Goal: Task Accomplishment & Management: Complete application form

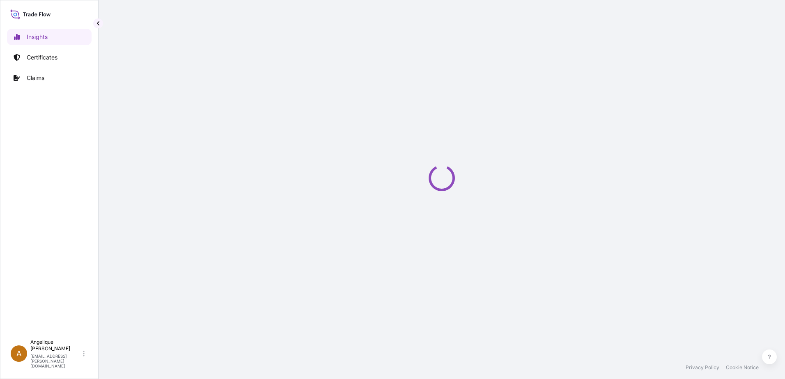
select select "2025"
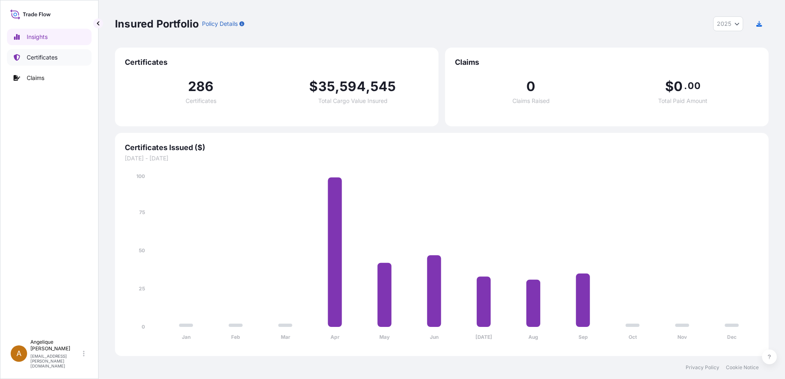
click at [45, 59] on p "Certificates" at bounding box center [42, 57] width 31 height 8
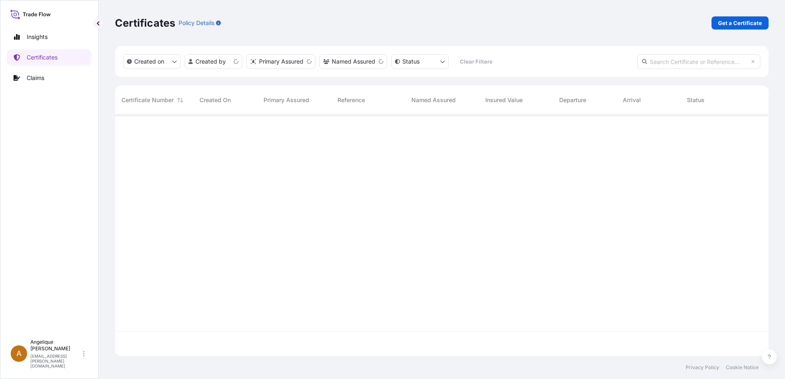
scroll to position [240, 647]
click at [743, 23] on p "Get a Certificate" at bounding box center [740, 23] width 44 height 8
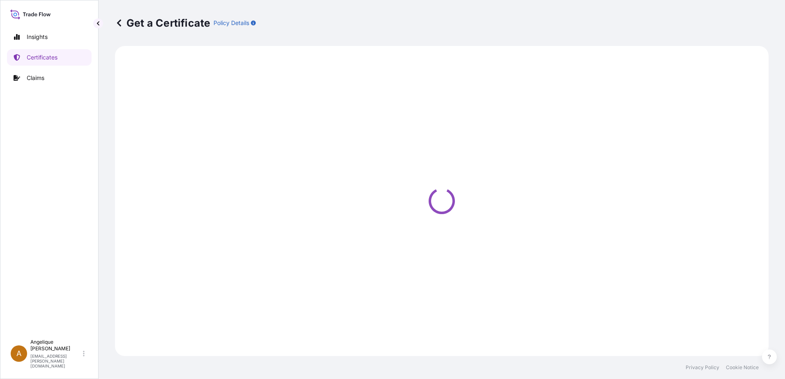
select select "Barge"
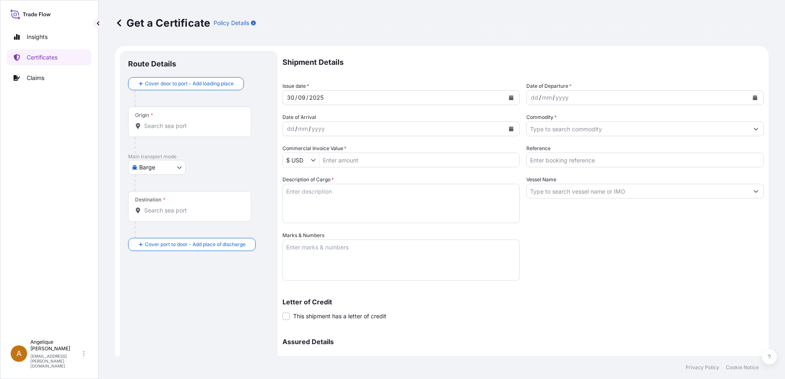
click at [155, 132] on div "Origin *" at bounding box center [189, 122] width 123 height 30
click at [155, 130] on input "Origin *" at bounding box center [192, 126] width 97 height 8
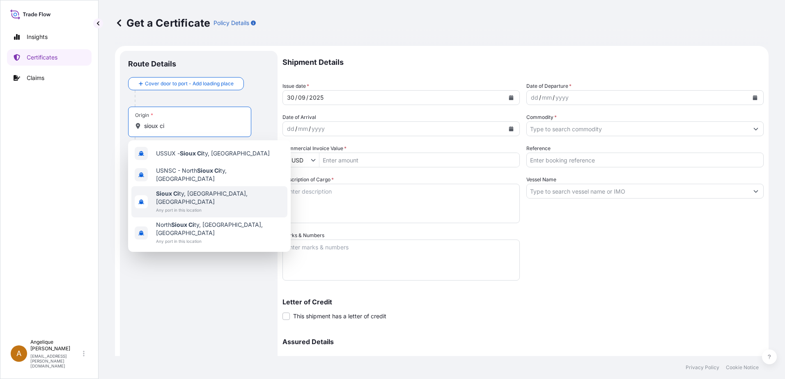
click at [241, 188] on div "[GEOGRAPHIC_DATA], [GEOGRAPHIC_DATA], [GEOGRAPHIC_DATA] Any port in this locati…" at bounding box center [209, 201] width 156 height 31
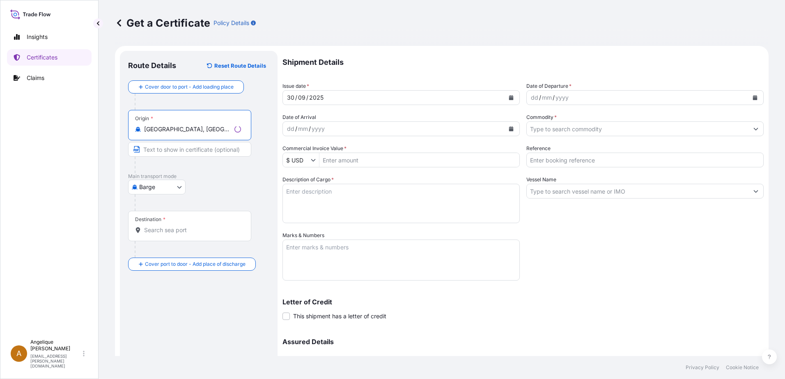
type input "[GEOGRAPHIC_DATA], [GEOGRAPHIC_DATA], [GEOGRAPHIC_DATA]"
click at [181, 188] on body "4 options available. 3 options available. 0 options available. 4 options availa…" at bounding box center [392, 189] width 785 height 379
click at [170, 255] on span "Ocean Vessel" at bounding box center [162, 253] width 37 height 8
select select "Ocean Vessel"
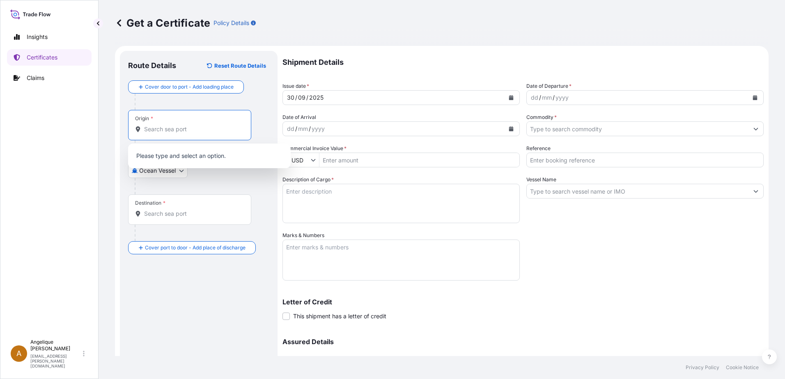
click at [183, 128] on input "Origin *" at bounding box center [192, 129] width 97 height 8
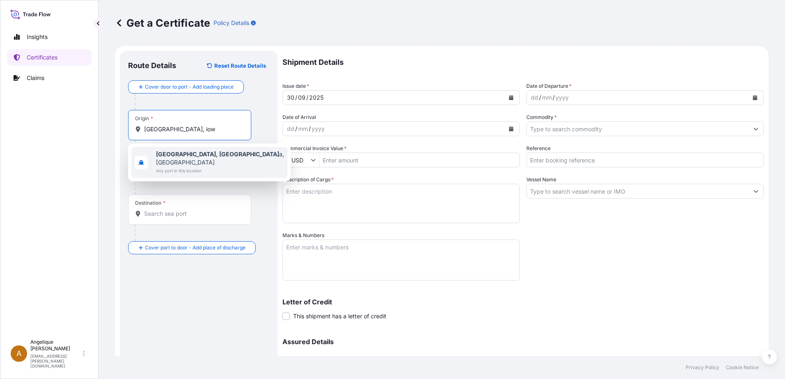
click at [198, 158] on span "[GEOGRAPHIC_DATA], Iow a, [GEOGRAPHIC_DATA]" at bounding box center [220, 158] width 128 height 16
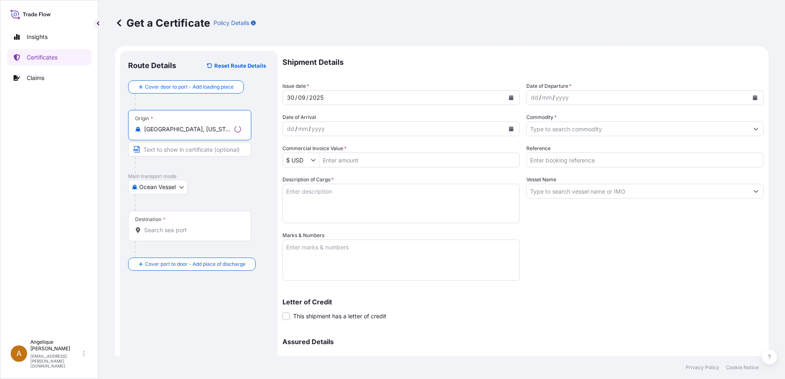
type input "[GEOGRAPHIC_DATA], [US_STATE], [GEOGRAPHIC_DATA]"
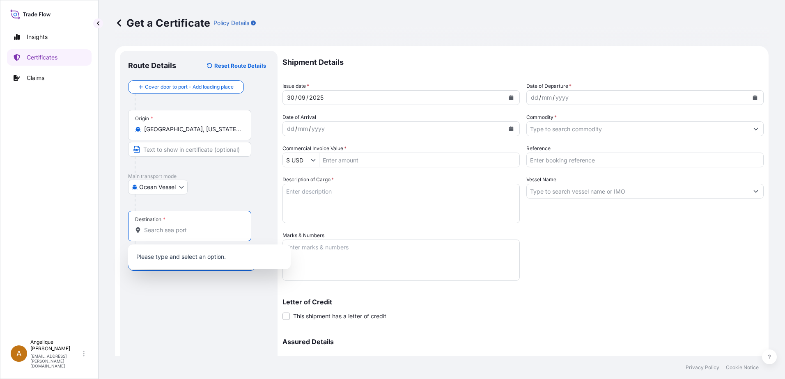
click at [152, 233] on input "Destination *" at bounding box center [192, 230] width 97 height 8
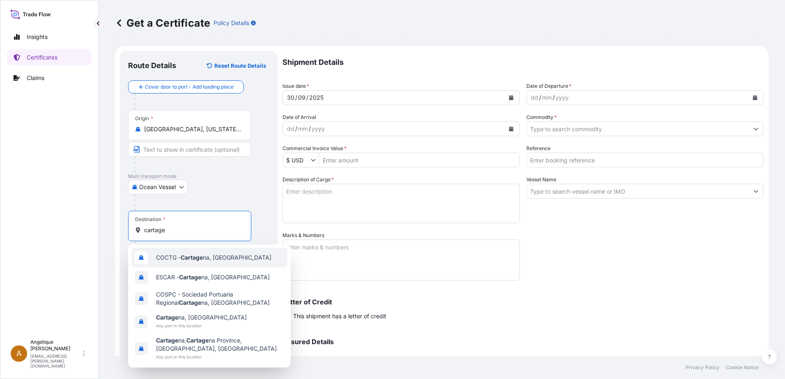
click at [215, 254] on span "COCTG - Cartage na, [GEOGRAPHIC_DATA]" at bounding box center [213, 258] width 115 height 8
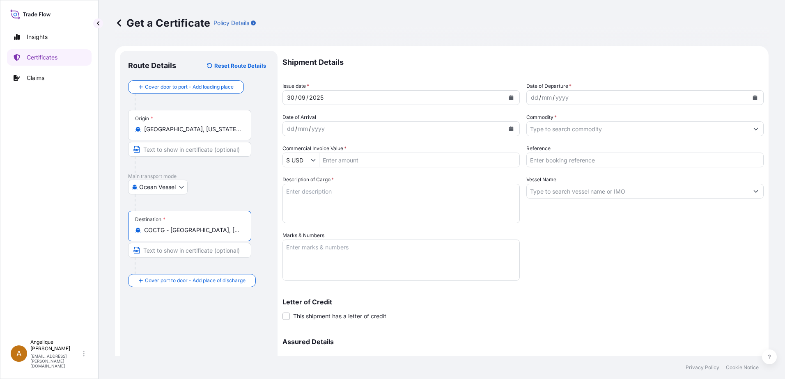
type input "COCTG - [GEOGRAPHIC_DATA], [GEOGRAPHIC_DATA]"
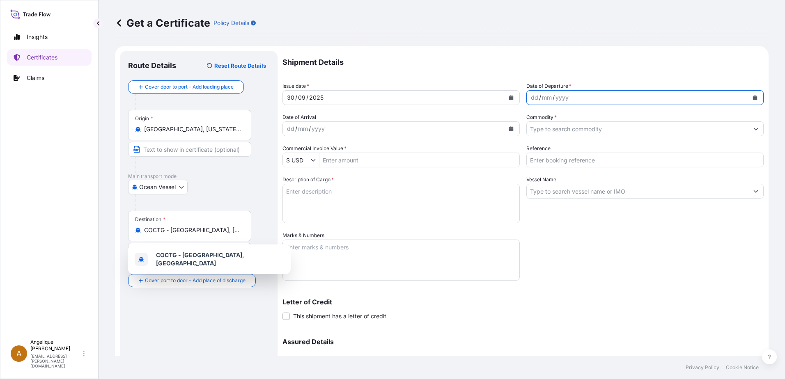
click at [753, 96] on icon "Calendar" at bounding box center [755, 97] width 5 height 5
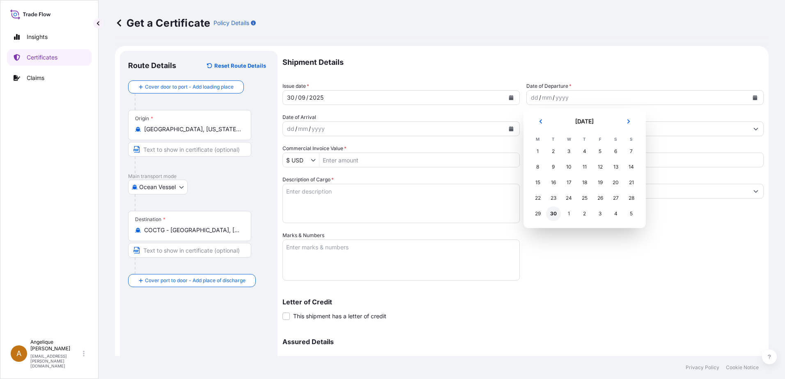
click at [553, 214] on div "30" at bounding box center [553, 213] width 15 height 15
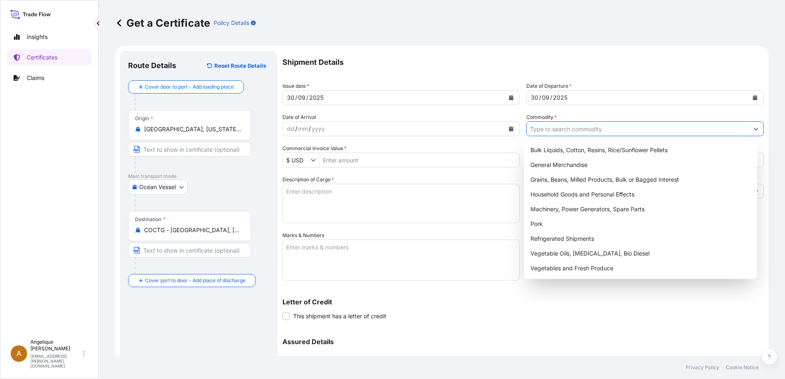
click at [529, 131] on input "Commodity *" at bounding box center [638, 128] width 222 height 15
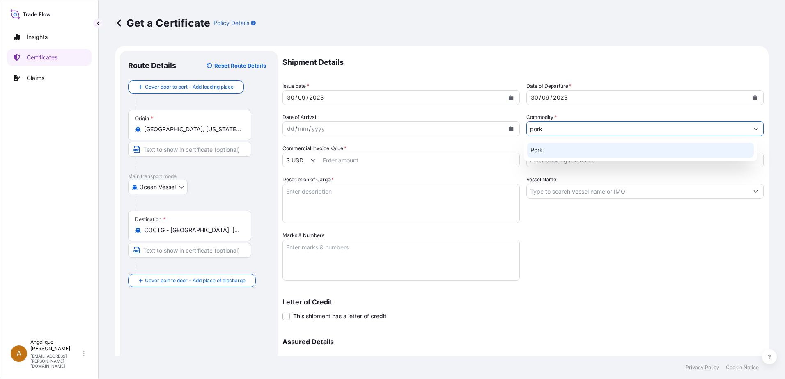
click at [543, 148] on div "Pork" at bounding box center [640, 150] width 227 height 15
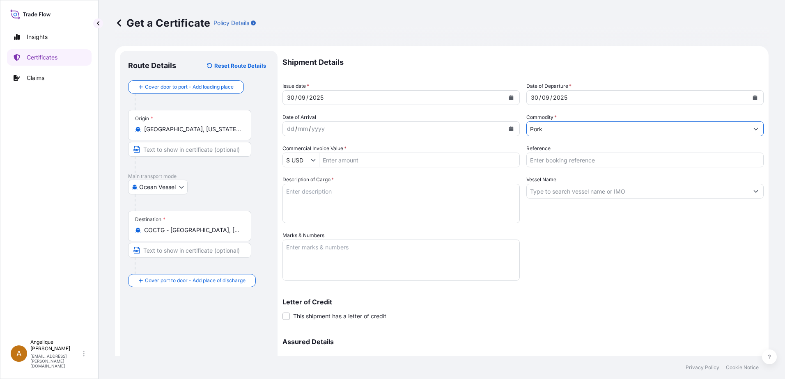
type input "Pork"
click at [328, 160] on input "Commercial Invoice Value *" at bounding box center [419, 160] width 200 height 15
type input "76,579.09"
type input "2910889"
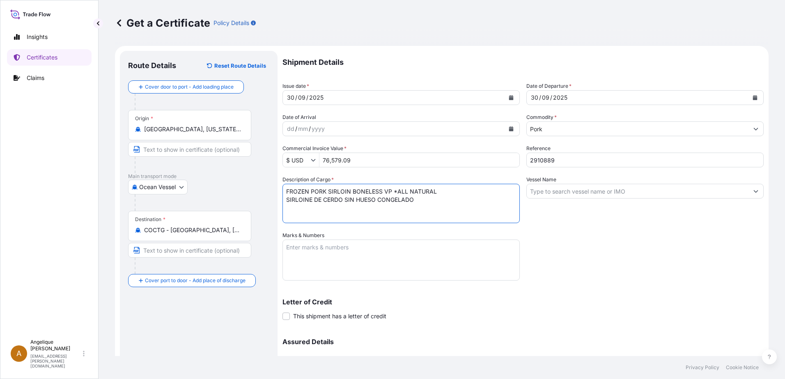
type textarea "FROZEN PORK SIRLOIN BONELESS VP *ALL NATURAL SIRLOINE DE CERDO SIN HUESO CONGEL…"
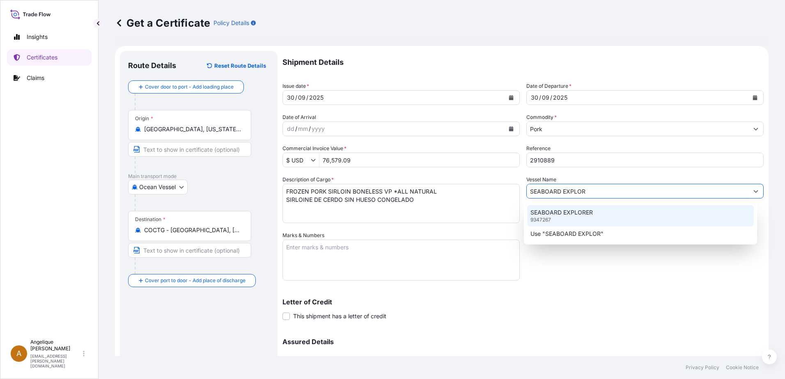
click at [607, 215] on div "SEABOARD EXPLORER 9347267" at bounding box center [640, 215] width 227 height 21
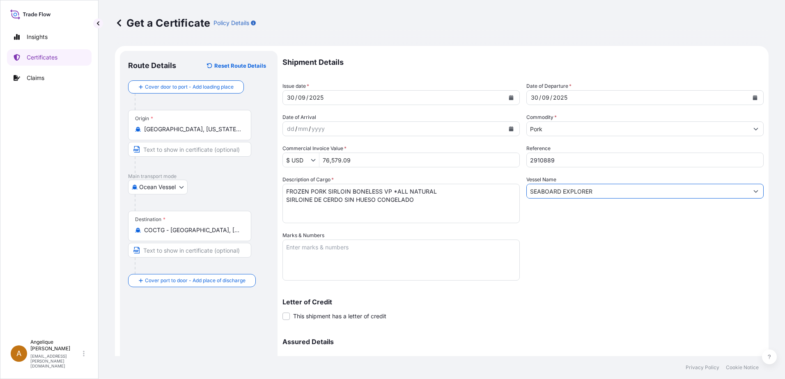
type input "SEABOARD EXPLORER"
click at [294, 251] on textarea "Marks & Numbers" at bounding box center [400, 260] width 237 height 41
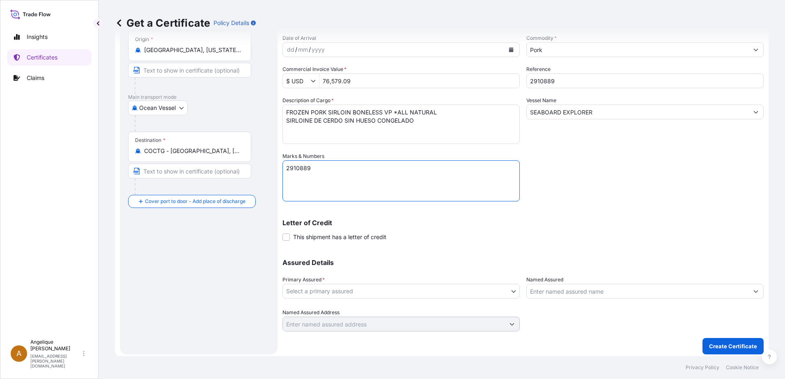
scroll to position [82, 0]
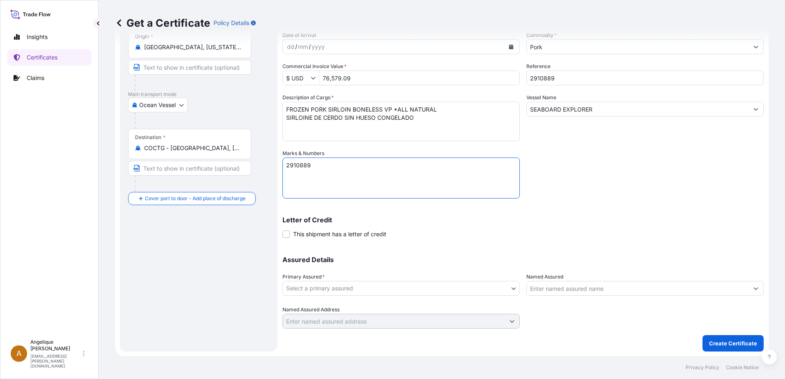
type textarea "2910889"
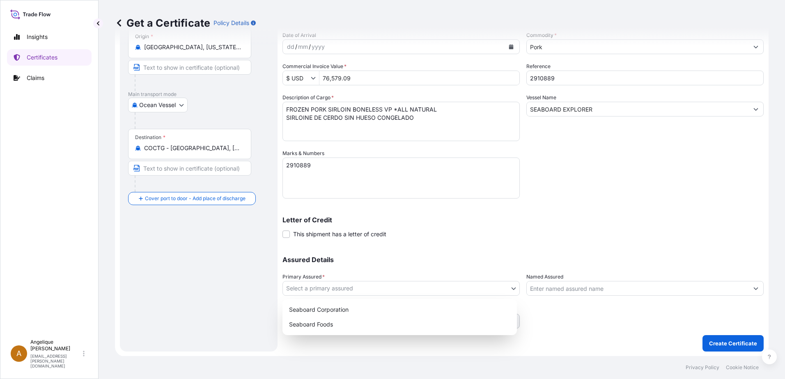
click at [370, 291] on body "Insights Certificates Claims A [PERSON_NAME] [PERSON_NAME][EMAIL_ADDRESS][PERSO…" at bounding box center [392, 189] width 785 height 379
click at [351, 324] on div "Seaboard Foods" at bounding box center [400, 324] width 228 height 15
select select "31638"
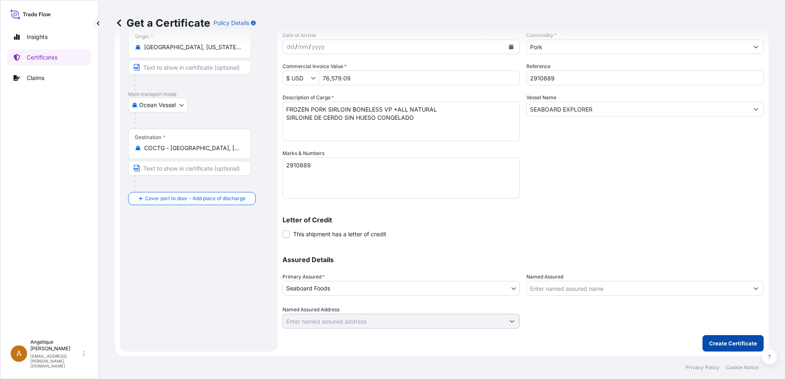
click at [724, 339] on p "Create Certificate" at bounding box center [733, 343] width 48 height 8
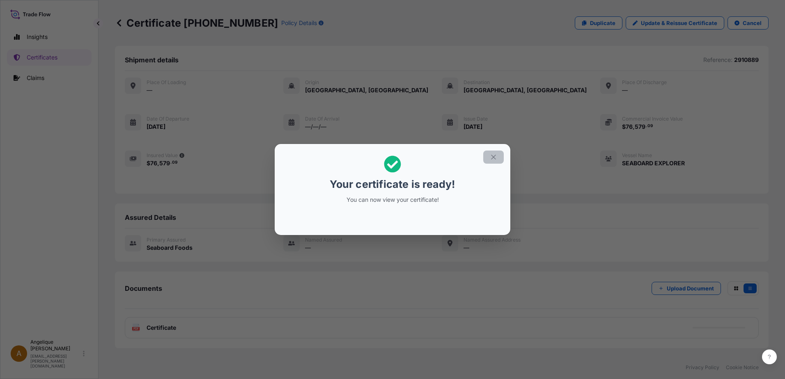
click at [491, 161] on button "button" at bounding box center [493, 157] width 21 height 13
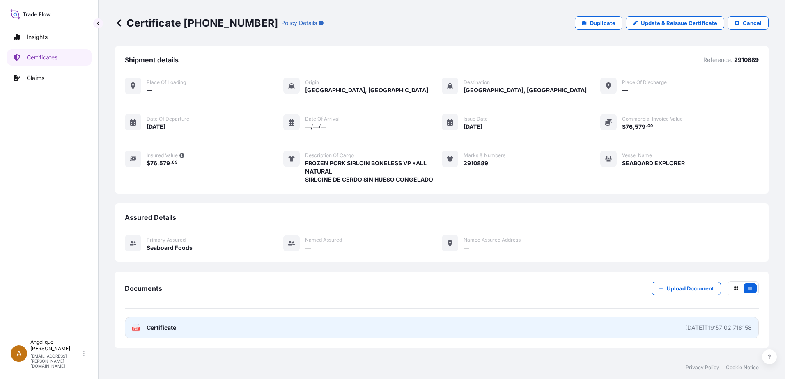
click at [482, 328] on link "PDF Certificate [DATE]T19:57:02.718158" at bounding box center [442, 327] width 634 height 21
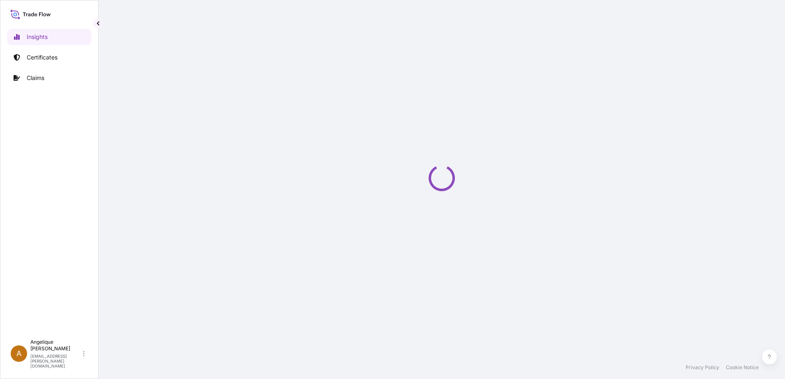
select select "2025"
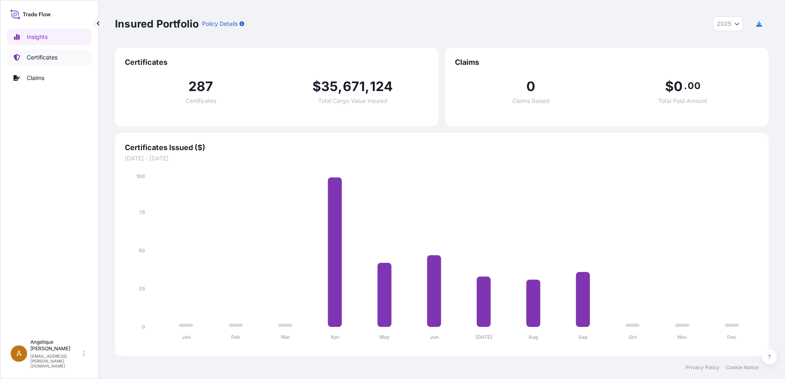
click at [34, 55] on p "Certificates" at bounding box center [42, 57] width 31 height 8
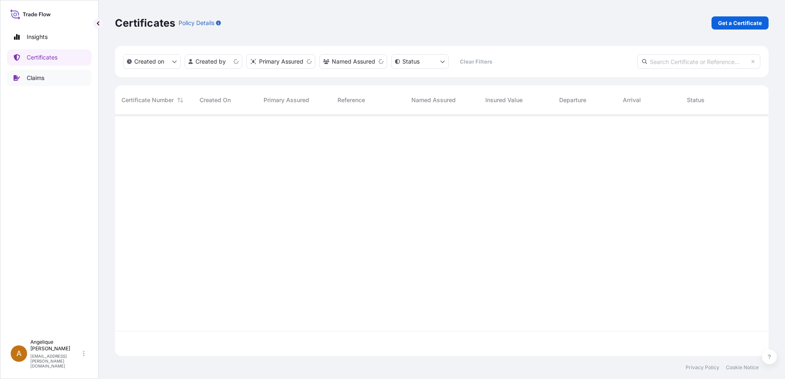
scroll to position [240, 647]
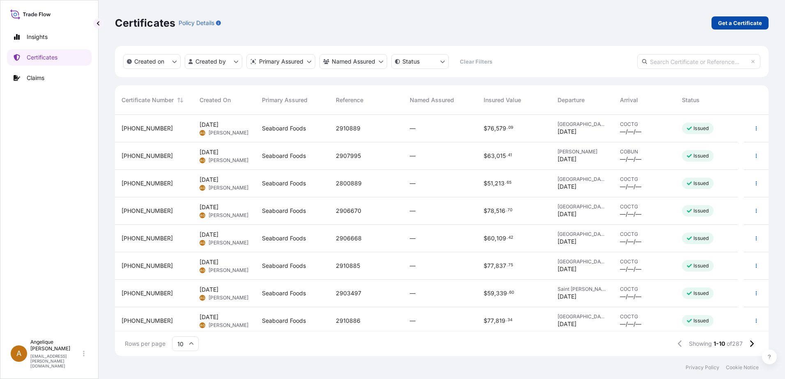
click at [733, 25] on p "Get a Certificate" at bounding box center [740, 23] width 44 height 8
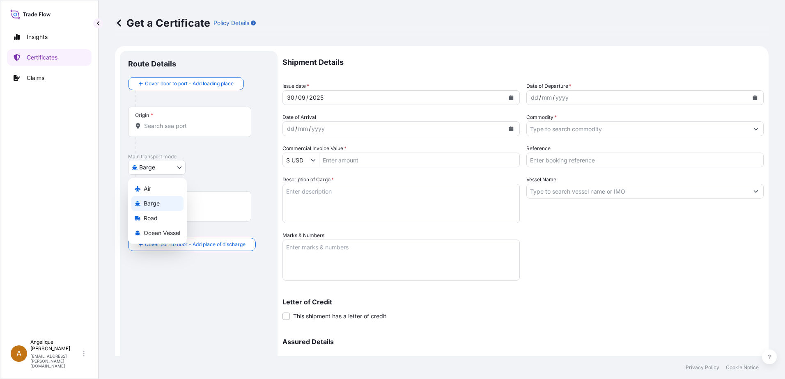
click at [181, 169] on body "Insights Certificates Claims A Angelique Gutierrez angelique.gutierrez@seaboard…" at bounding box center [392, 189] width 785 height 379
click at [163, 231] on span "Ocean Vessel" at bounding box center [162, 233] width 37 height 8
select select "Ocean Vessel"
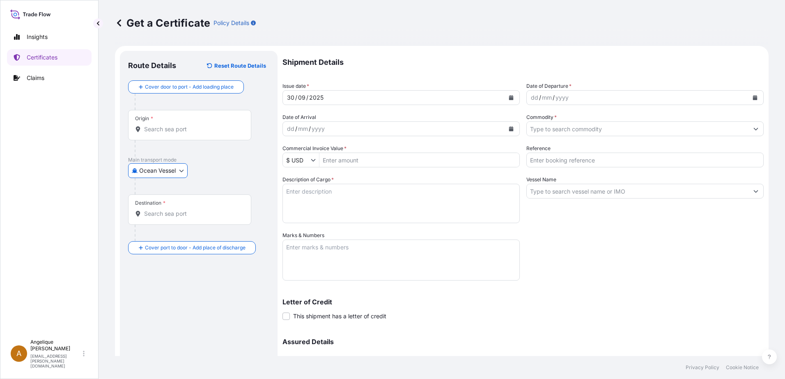
click at [145, 133] on div "Origin *" at bounding box center [189, 125] width 123 height 30
click at [145, 133] on input "Origin *" at bounding box center [192, 129] width 97 height 8
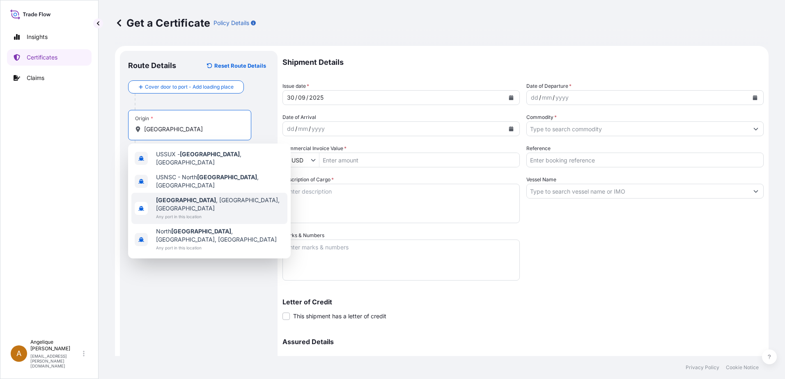
click at [174, 197] on b "[GEOGRAPHIC_DATA]" at bounding box center [186, 200] width 60 height 7
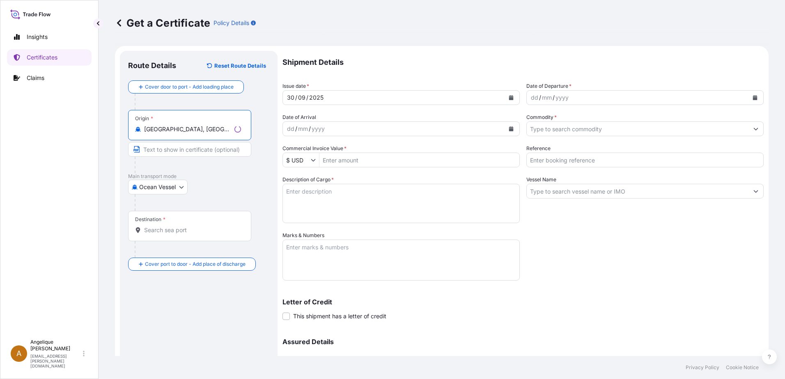
type input "[GEOGRAPHIC_DATA], [GEOGRAPHIC_DATA], [GEOGRAPHIC_DATA]"
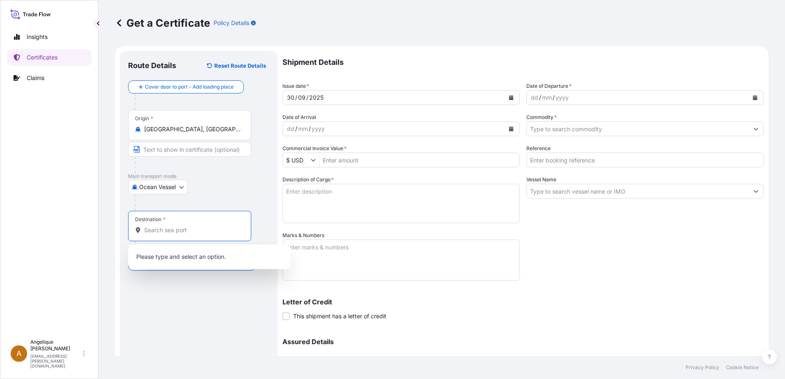
click at [163, 234] on input "Destination *" at bounding box center [192, 230] width 97 height 8
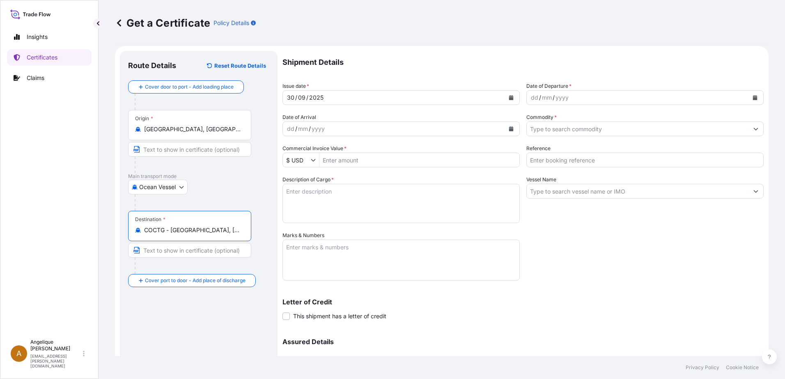
type input "COCTG - [GEOGRAPHIC_DATA], [GEOGRAPHIC_DATA]"
click at [752, 97] on icon "Calendar" at bounding box center [754, 97] width 5 height 5
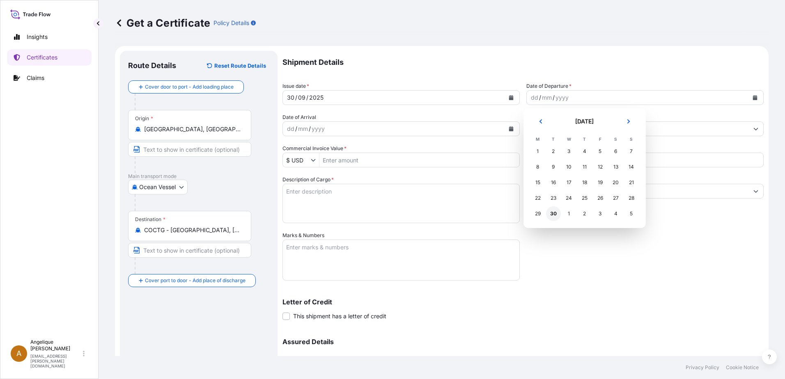
click at [555, 215] on div "30" at bounding box center [553, 213] width 15 height 15
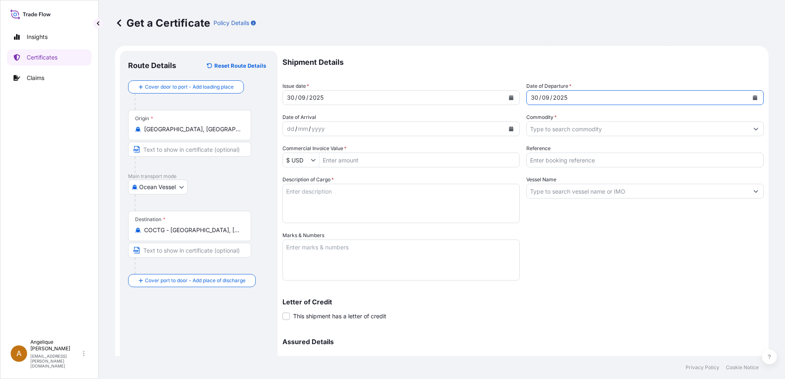
click at [536, 131] on input "Commodity *" at bounding box center [638, 128] width 222 height 15
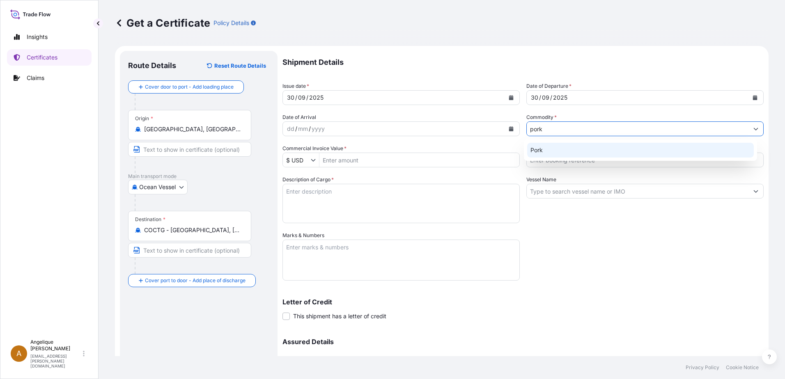
click at [547, 154] on div "Pork" at bounding box center [640, 150] width 227 height 15
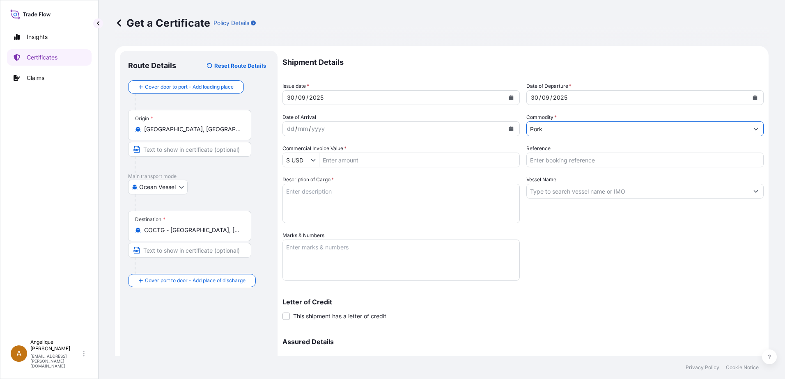
type input "Pork"
click at [533, 161] on input "Reference" at bounding box center [644, 160] width 237 height 15
type input "2903667"
click at [309, 194] on textarea "Description of Cargo *" at bounding box center [400, 203] width 237 height 39
click at [322, 162] on input "Commercial Invoice Value *" at bounding box center [419, 160] width 200 height 15
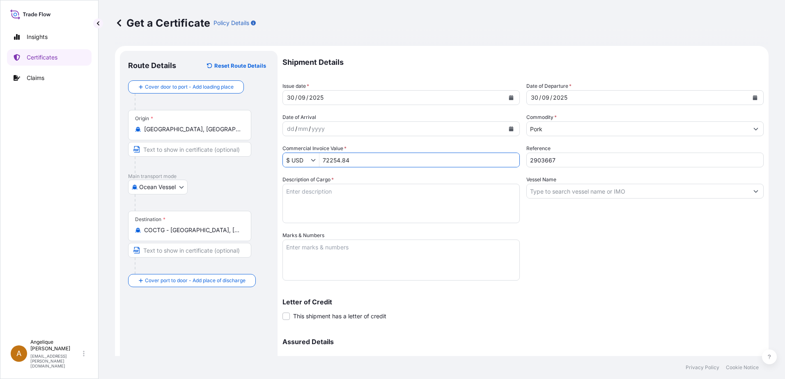
type input "72,254.84"
click at [319, 189] on textarea "Description of Cargo *" at bounding box center [400, 203] width 237 height 39
type textarea "f"
type textarea "FROZEN PORK LOIN BONE IN 1/8" TRIM *ALL NATURAL LOMO DE CERDO CON HUESO CONGELA…"
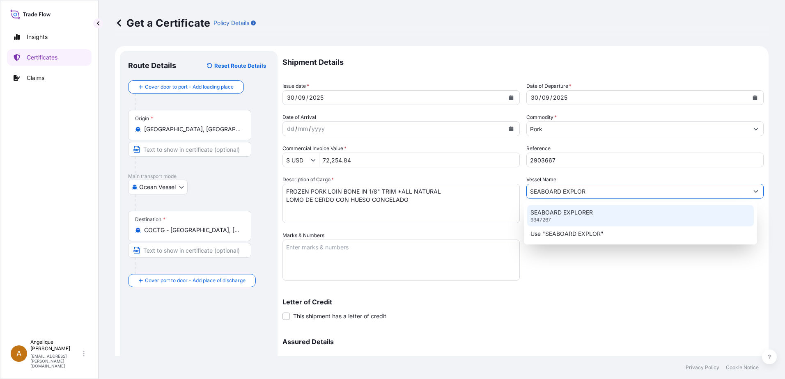
click at [533, 215] on p "SEABOARD EXPLORER" at bounding box center [561, 213] width 62 height 8
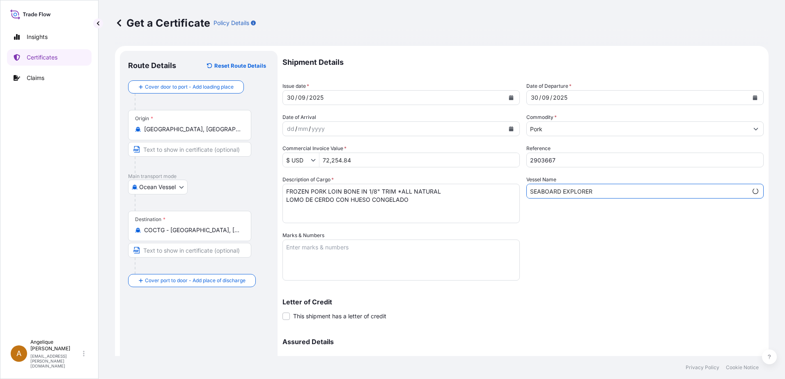
type input "SEABOARD EXPLORER"
click at [328, 245] on textarea "Marks & Numbers" at bounding box center [400, 260] width 237 height 41
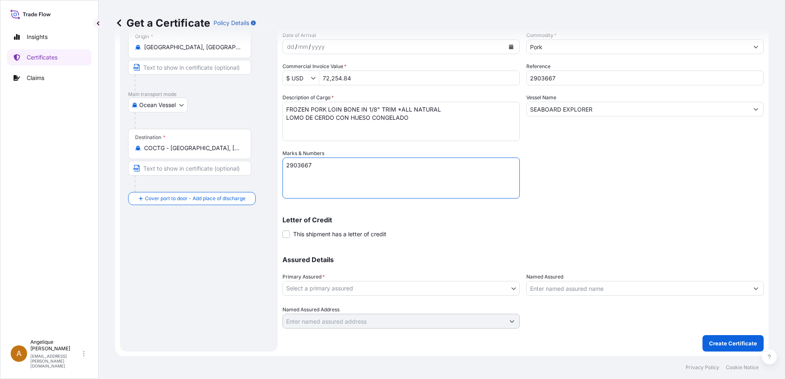
scroll to position [83, 0]
type textarea "2903667"
click at [401, 285] on body "Insights Certificates Claims A Angelique Gutierrez angelique.gutierrez@seaboard…" at bounding box center [392, 189] width 785 height 379
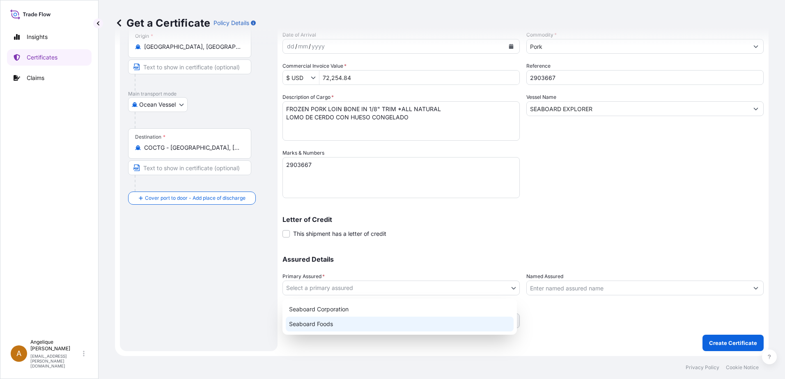
click at [368, 328] on div "Seaboard Foods" at bounding box center [400, 324] width 228 height 15
select select "31638"
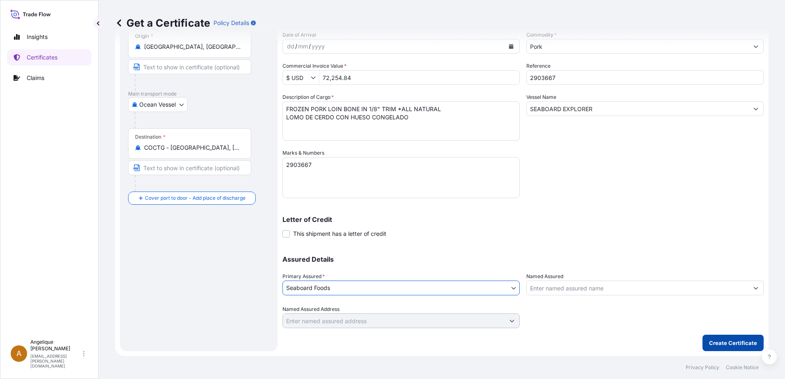
click at [721, 339] on p "Create Certificate" at bounding box center [733, 343] width 48 height 8
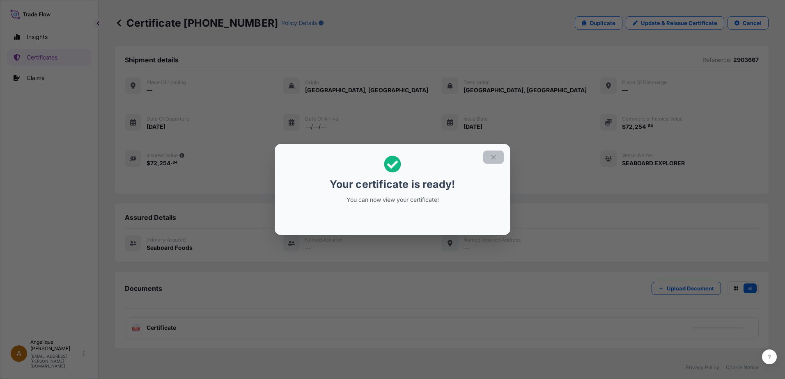
click at [496, 156] on button "button" at bounding box center [493, 157] width 21 height 13
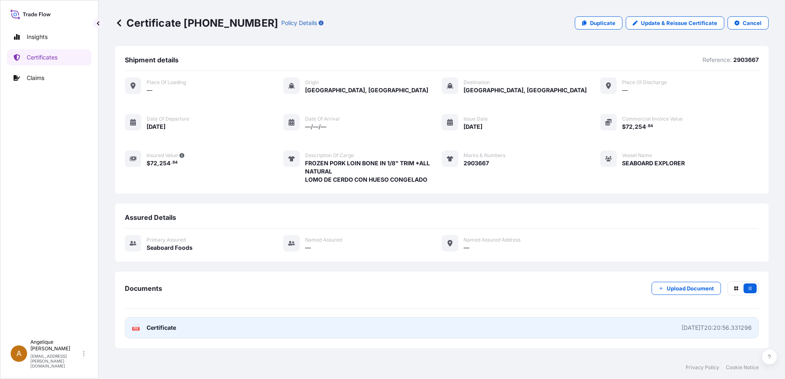
click at [345, 327] on link "PDF Certificate 2025-09-30T20:20:56.331296" at bounding box center [442, 327] width 634 height 21
